Goal: Task Accomplishment & Management: Manage account settings

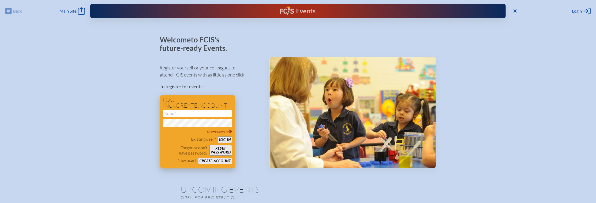
type input "[EMAIL_ADDRESS][DOMAIN_NAME]"
click at [224, 138] on button "Log in" at bounding box center [225, 139] width 14 height 7
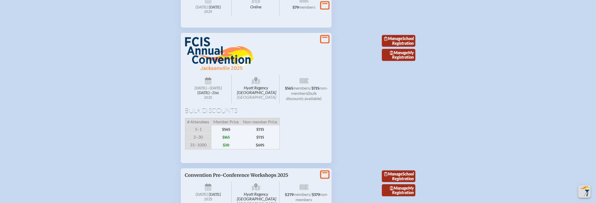
scroll to position [977, 0]
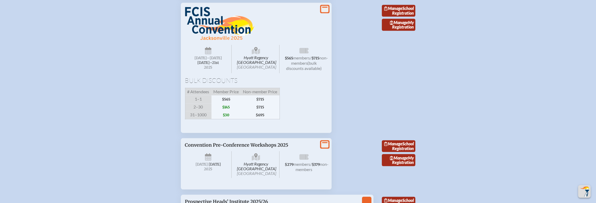
click at [194, 40] on img at bounding box center [219, 23] width 69 height 33
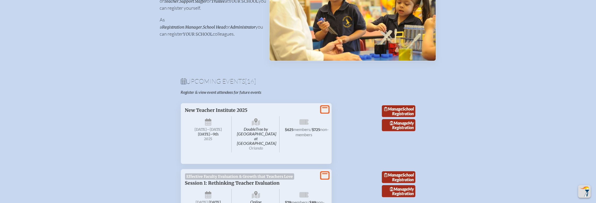
scroll to position [0, 0]
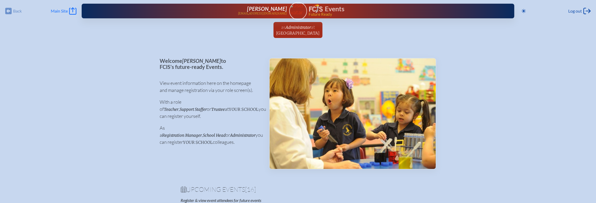
click at [60, 10] on span "Main Site" at bounding box center [59, 10] width 17 height 5
